Goal: Task Accomplishment & Management: Complete application form

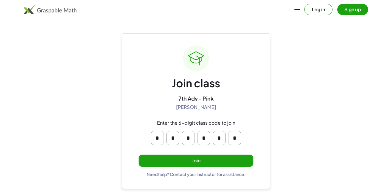
click at [205, 162] on button "Join" at bounding box center [195, 161] width 115 height 12
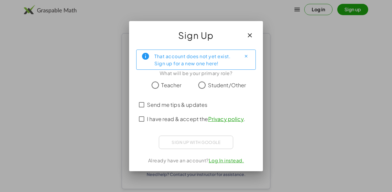
click at [157, 108] on span "Send me tips & updates" at bounding box center [177, 105] width 60 height 8
click at [163, 123] on span "I have read & accept the Privacy policy ." at bounding box center [196, 119] width 98 height 8
click at [216, 82] on span "Student/Other" at bounding box center [227, 85] width 38 height 8
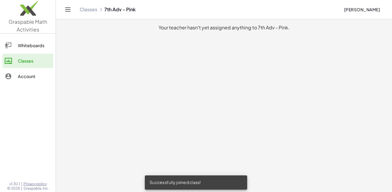
click at [18, 49] on div "Whiteboards" at bounding box center [34, 45] width 33 height 7
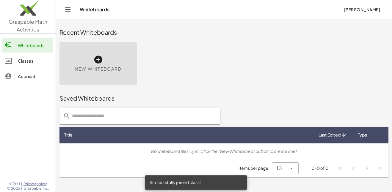
click at [21, 59] on div "Classes" at bounding box center [34, 60] width 33 height 7
